Goal: Task Accomplishment & Management: Use online tool/utility

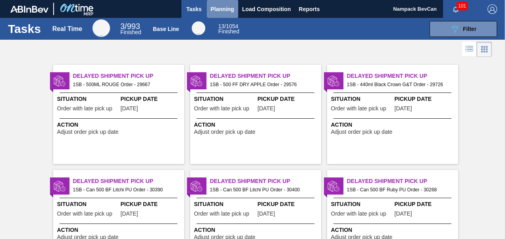
click at [226, 11] on span "Planning" at bounding box center [222, 9] width 23 height 10
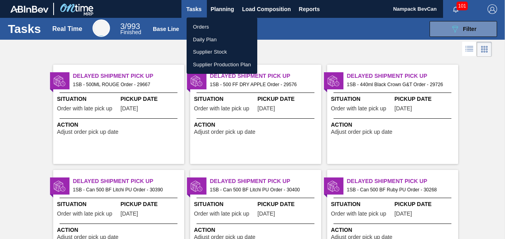
click at [209, 29] on li "Orders" at bounding box center [221, 27] width 71 height 13
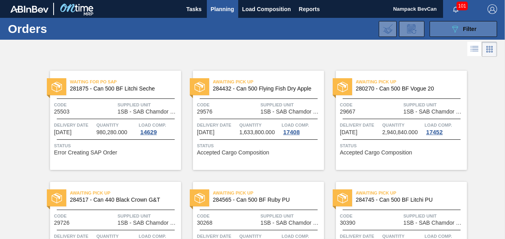
click at [455, 29] on icon at bounding box center [455, 29] width 6 height 7
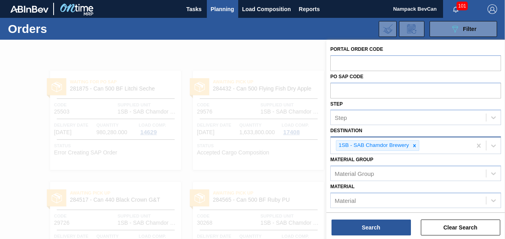
click at [413, 145] on icon at bounding box center [414, 146] width 6 height 6
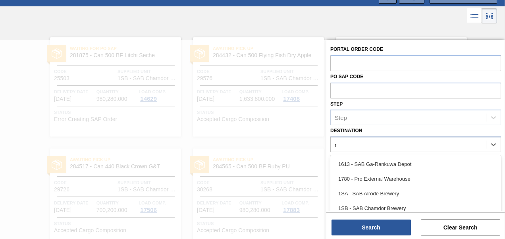
scroll to position [38, 0]
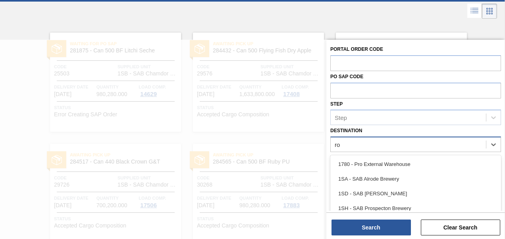
type input "ros"
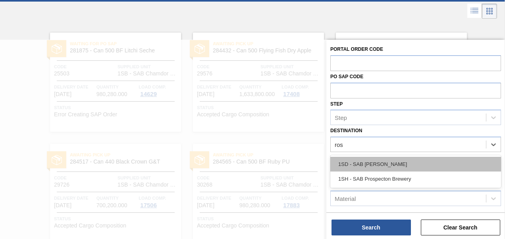
click at [390, 164] on div "1SD - SAB [PERSON_NAME]" at bounding box center [415, 164] width 171 height 15
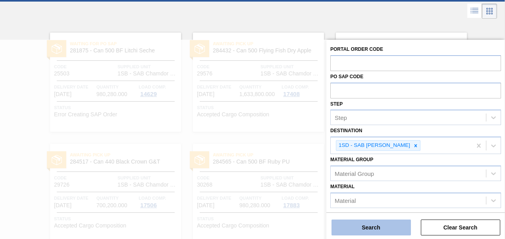
click at [372, 226] on button "Search" at bounding box center [370, 227] width 79 height 16
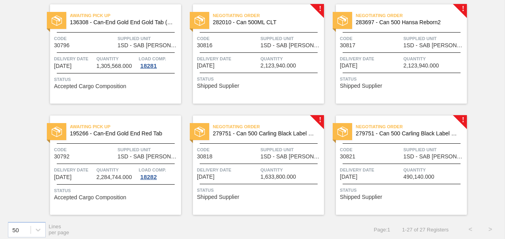
scroll to position [848, 0]
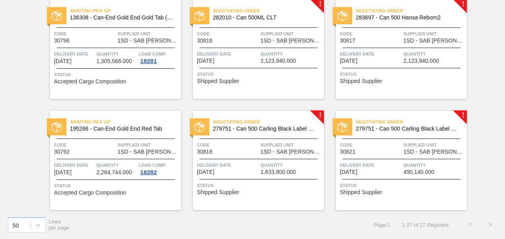
click at [136, 83] on div "Status Accepted Cargo Composition" at bounding box center [116, 77] width 125 height 13
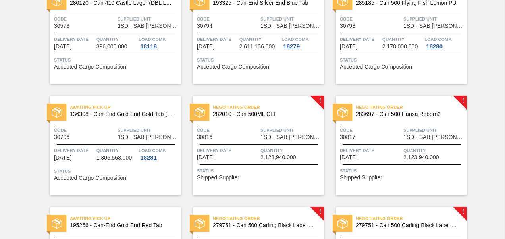
scroll to position [793, 0]
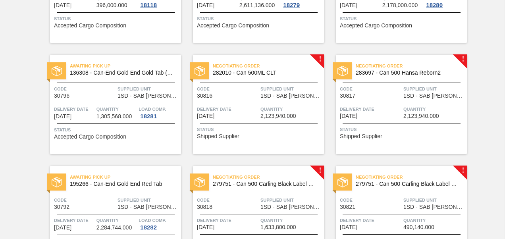
click at [238, 100] on div "Negotiating Order 282010 - Can 500ML CLT Code 30816 Supplied Unit 1SD - SAB Ros…" at bounding box center [258, 104] width 131 height 99
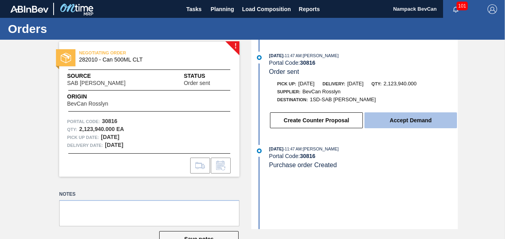
click at [405, 119] on button "Accept Demand" at bounding box center [410, 120] width 92 height 16
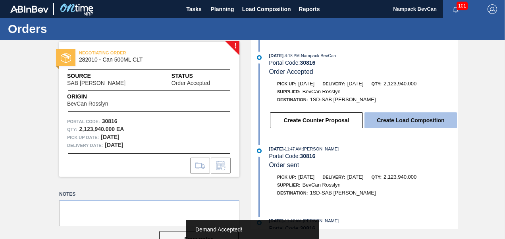
click at [411, 125] on button "Create Load Composition" at bounding box center [410, 120] width 92 height 16
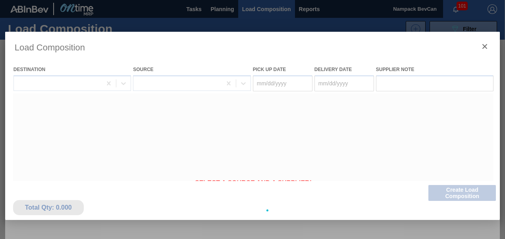
type Date "[DATE]"
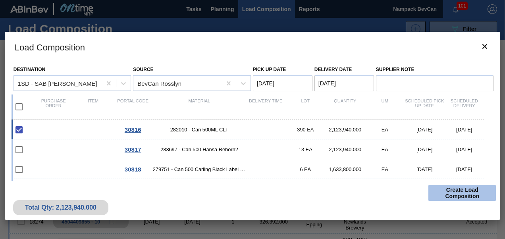
click at [446, 194] on button "Create Load Composition" at bounding box center [461, 193] width 67 height 16
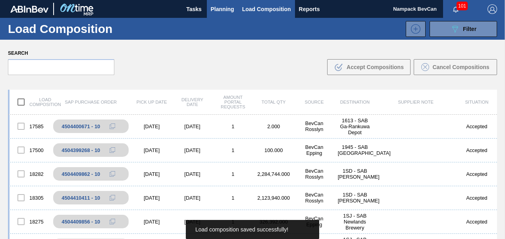
click at [216, 10] on span "Planning" at bounding box center [222, 9] width 23 height 10
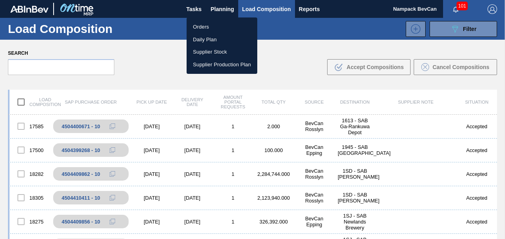
click at [210, 28] on li "Orders" at bounding box center [221, 27] width 71 height 13
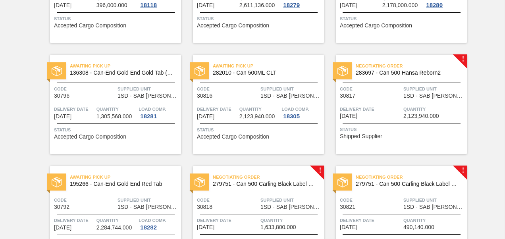
scroll to position [833, 0]
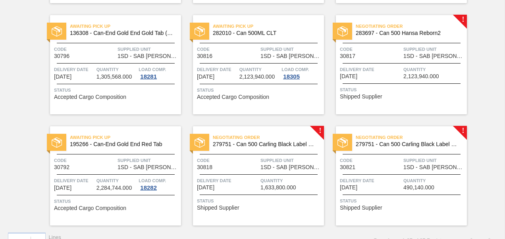
click at [398, 79] on div "Negotiating Order 283697 - Can 500 Hansa Reborn2 Code 30817 Supplied Unit 1SD -…" at bounding box center [401, 64] width 131 height 99
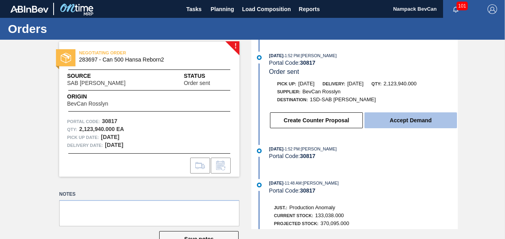
click at [417, 123] on button "Accept Demand" at bounding box center [410, 120] width 92 height 16
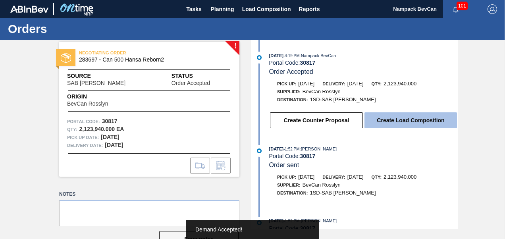
click at [411, 123] on button "Create Load Composition" at bounding box center [410, 120] width 92 height 16
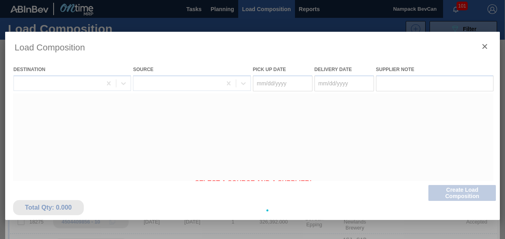
type Date "[DATE]"
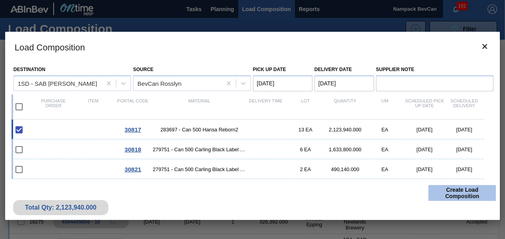
click at [461, 195] on button "Create Load Composition" at bounding box center [461, 193] width 67 height 16
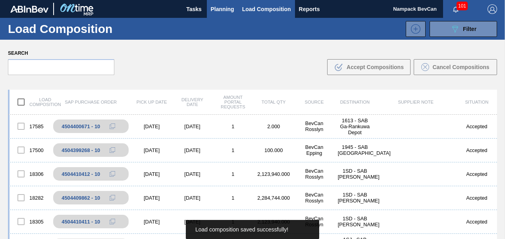
click at [225, 13] on span "Planning" at bounding box center [222, 9] width 23 height 10
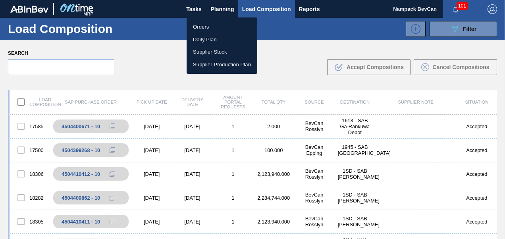
click at [215, 29] on li "Orders" at bounding box center [221, 27] width 71 height 13
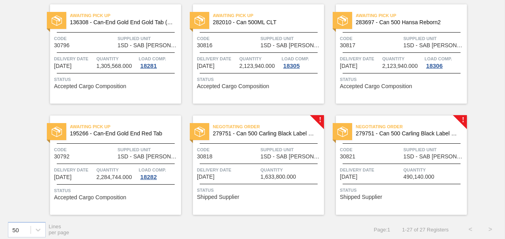
scroll to position [848, 0]
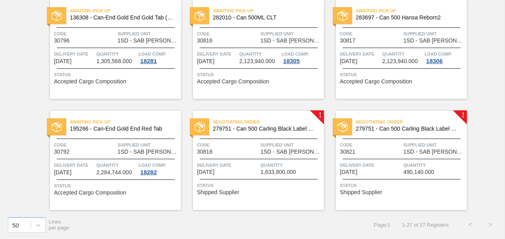
click at [263, 153] on span "1SD - SAB [PERSON_NAME]" at bounding box center [290, 152] width 61 height 6
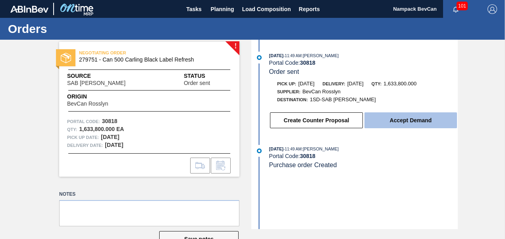
click at [420, 127] on button "Accept Demand" at bounding box center [410, 120] width 92 height 16
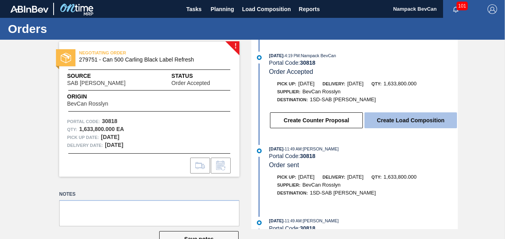
click at [404, 127] on button "Create Load Composition" at bounding box center [410, 120] width 92 height 16
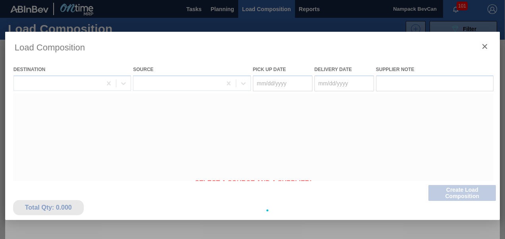
type Date "[DATE]"
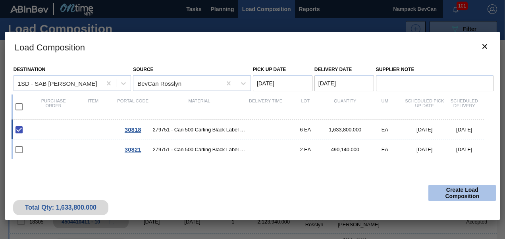
click at [458, 193] on button "Create Load Composition" at bounding box center [461, 193] width 67 height 16
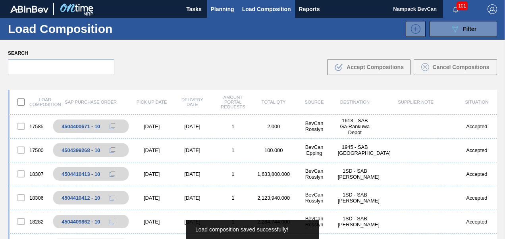
click at [224, 7] on span "Planning" at bounding box center [222, 9] width 23 height 10
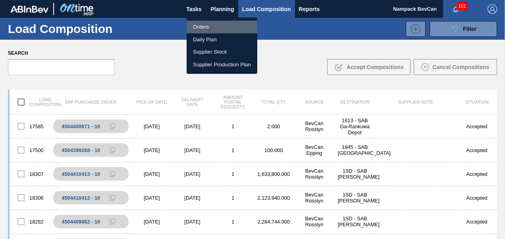
click at [202, 27] on li "Orders" at bounding box center [221, 27] width 71 height 13
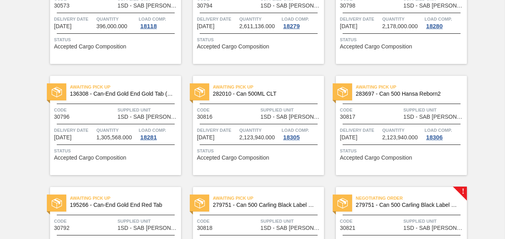
scroll to position [848, 0]
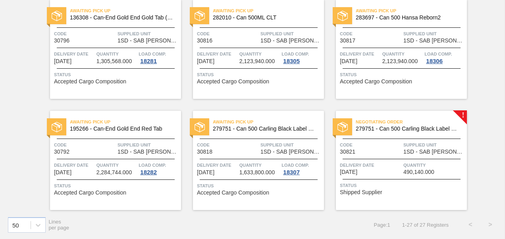
click at [415, 152] on span "1SD - SAB [PERSON_NAME]" at bounding box center [433, 152] width 61 height 6
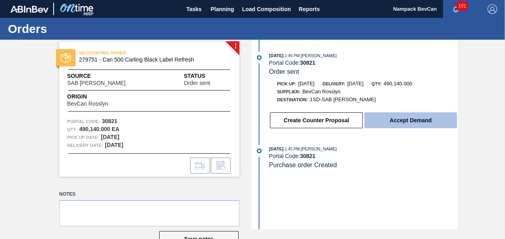
click at [389, 121] on button "Accept Demand" at bounding box center [410, 120] width 92 height 16
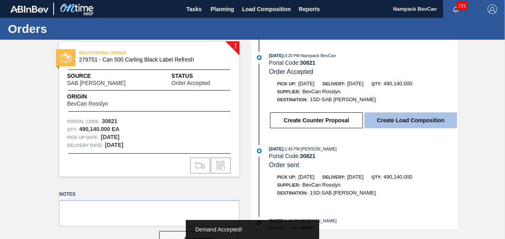
click at [415, 121] on button "Create Load Composition" at bounding box center [410, 120] width 92 height 16
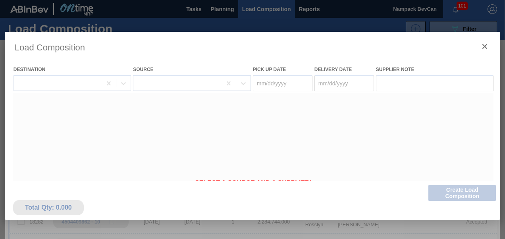
type Date "[DATE]"
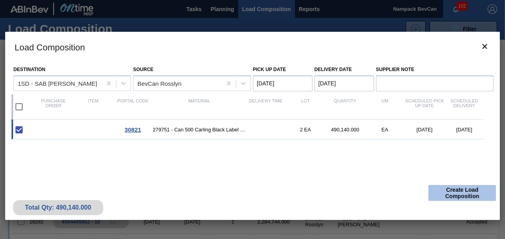
click at [460, 193] on button "Create Load Composition" at bounding box center [461, 193] width 67 height 16
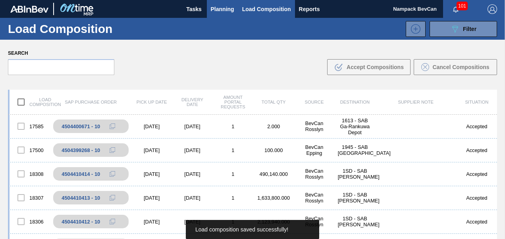
click at [221, 9] on span "Planning" at bounding box center [222, 9] width 23 height 10
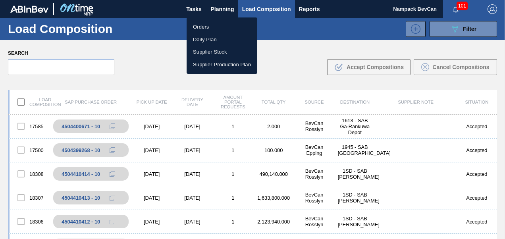
click at [211, 30] on li "Orders" at bounding box center [221, 27] width 71 height 13
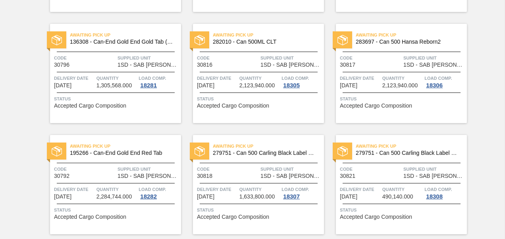
scroll to position [848, 0]
